Goal: Task Accomplishment & Management: Manage account settings

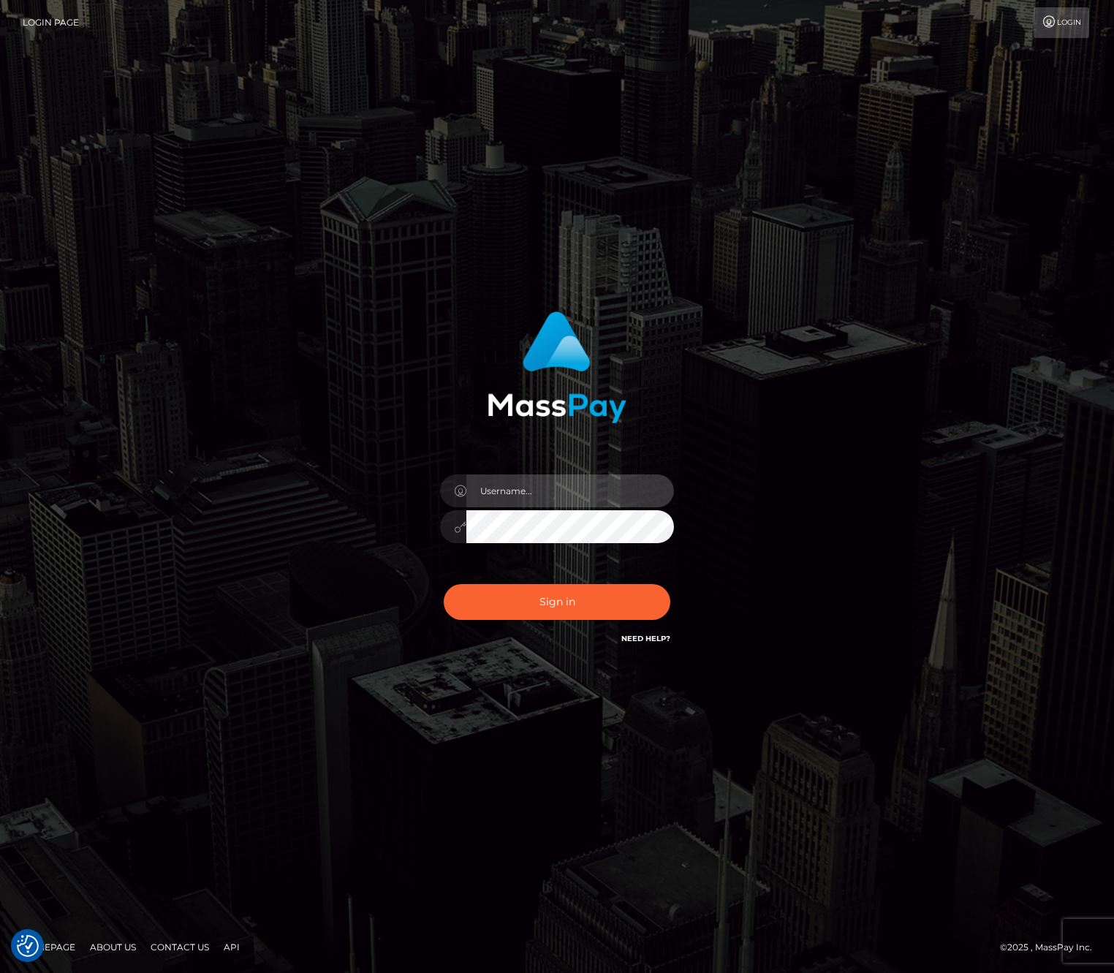
click at [556, 499] on input "text" at bounding box center [570, 490] width 208 height 33
type input "bryan.ziel"
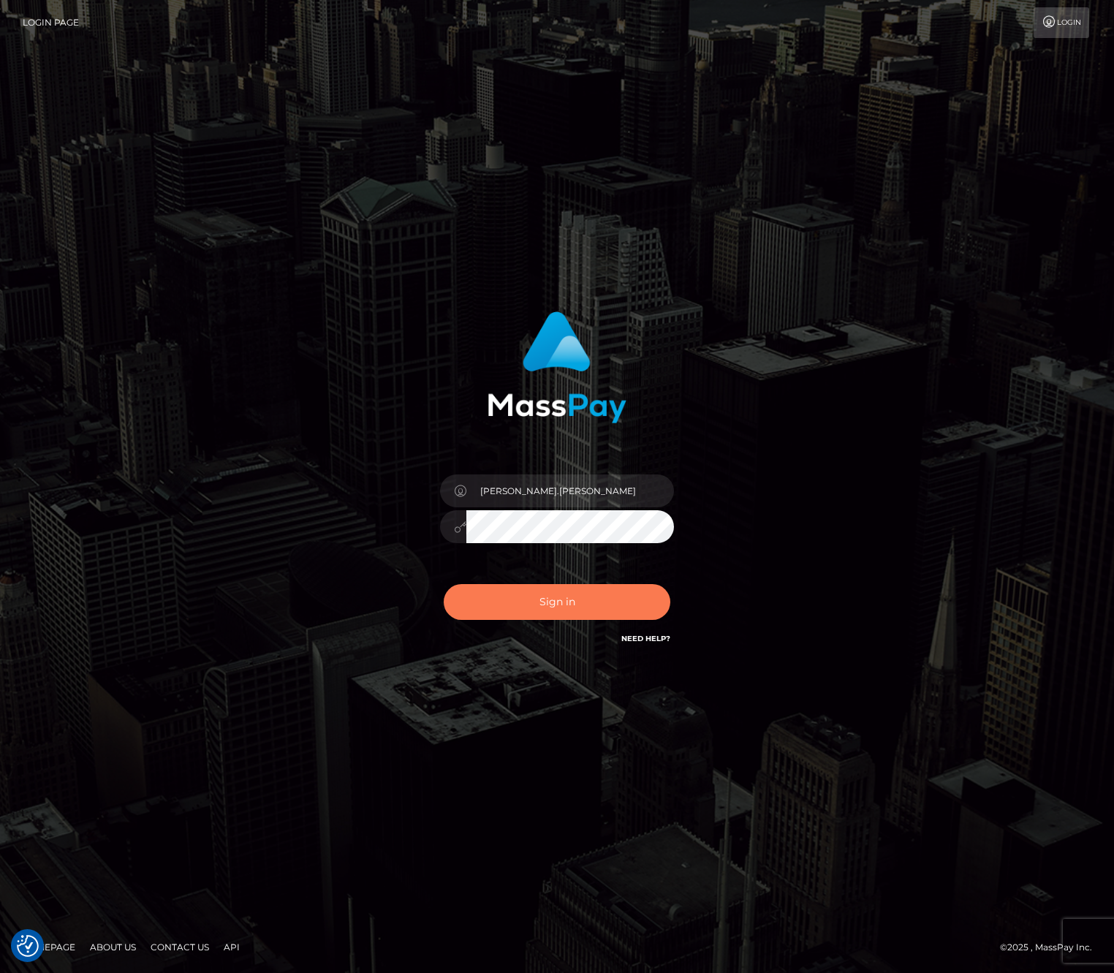
click at [578, 607] on button "Sign in" at bounding box center [557, 602] width 227 height 36
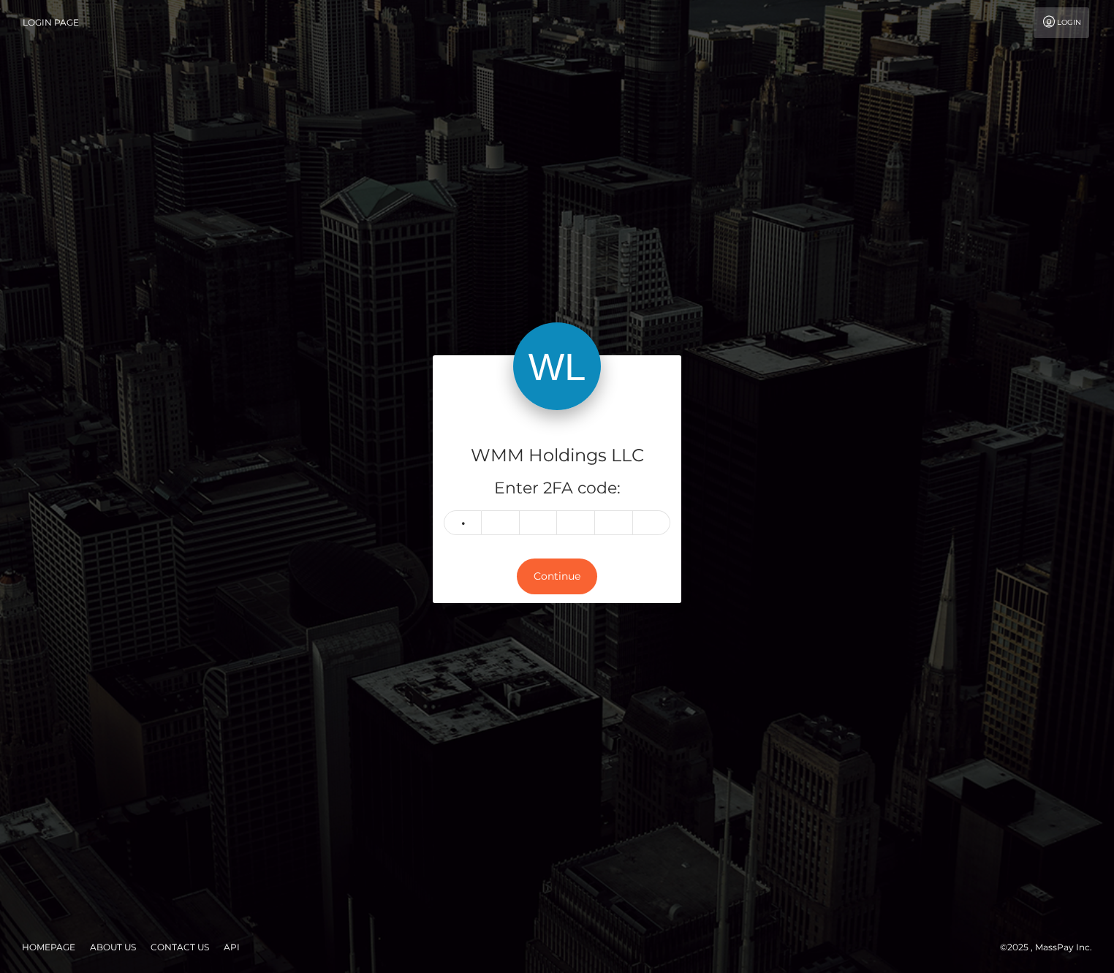
type input "2"
type input "8"
type input "5"
type input "2"
type input "7"
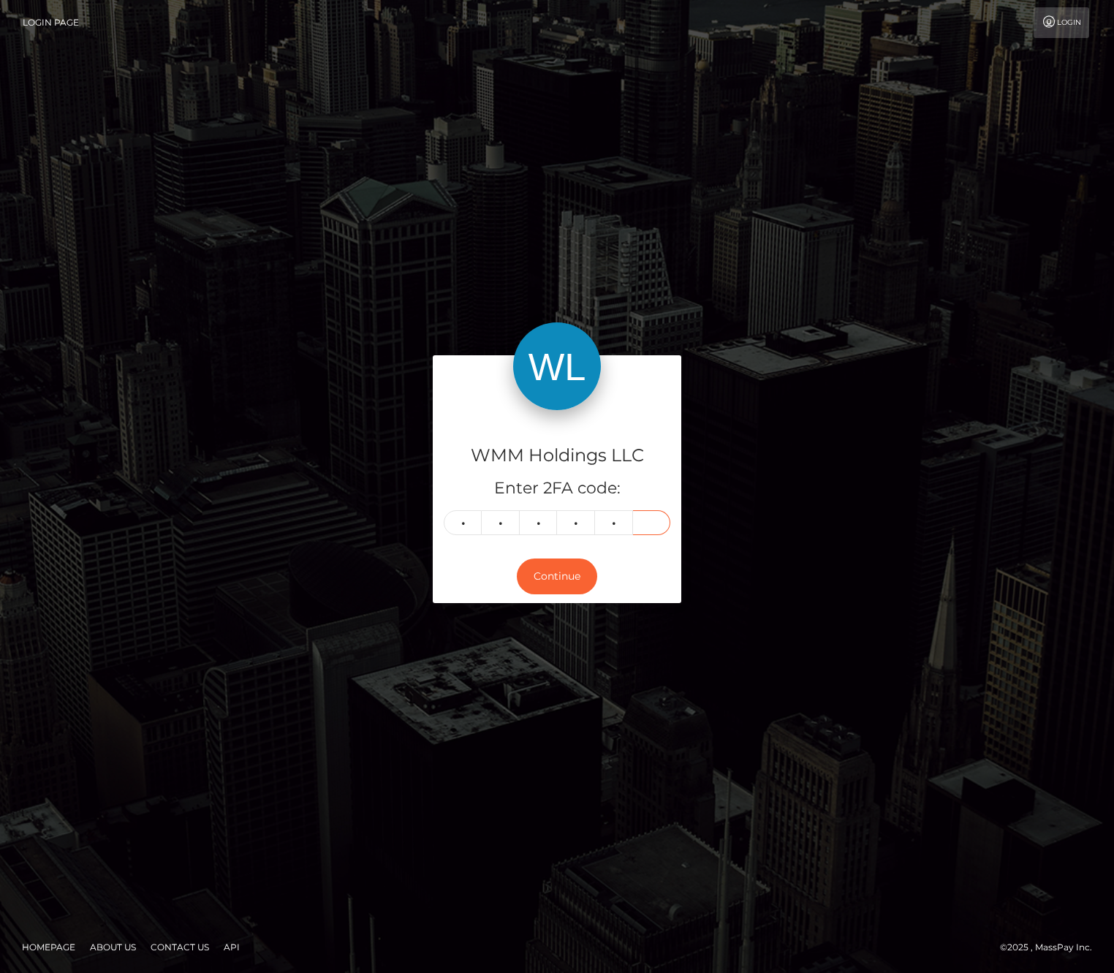
type input "5"
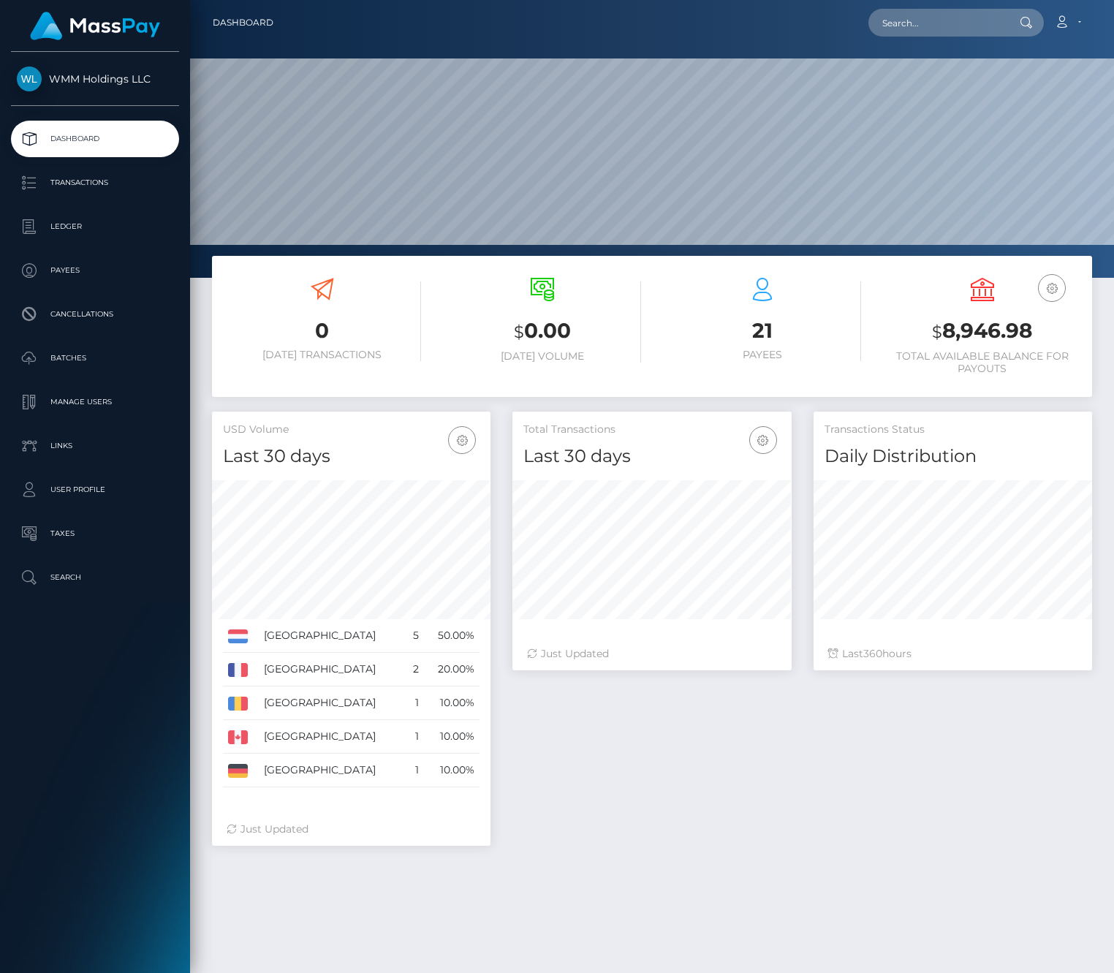
scroll to position [260, 279]
click at [71, 214] on link "Ledger" at bounding box center [95, 226] width 168 height 37
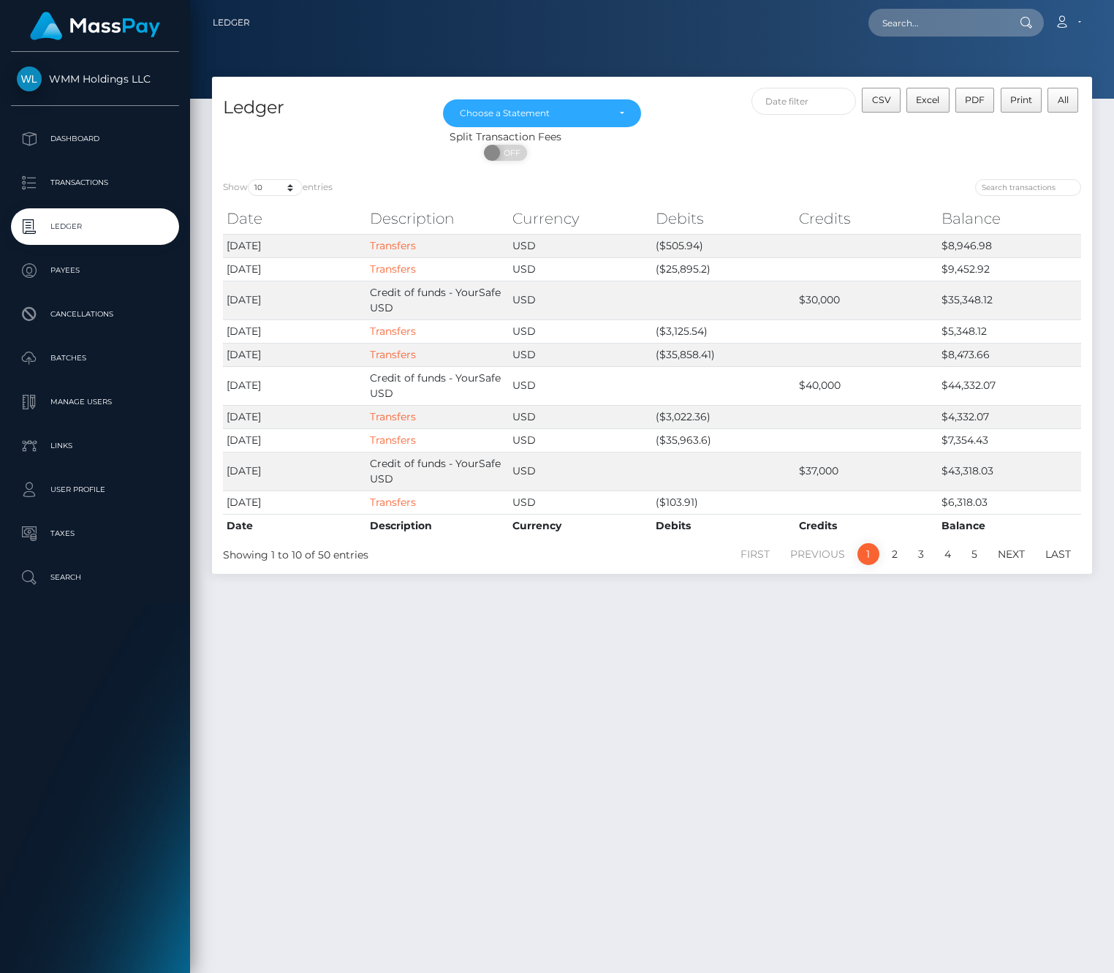
drag, startPoint x: 906, startPoint y: 883, endPoint x: 986, endPoint y: 838, distance: 92.3
click at [909, 879] on div "Ledger Jun 2023 Jul 2023 Aug 2023 Sep 2023 Oct 2023 Nov 2023 Dec 2023 Jan 2024 …" at bounding box center [652, 518] width 924 height 883
